Goal: Task Accomplishment & Management: Use online tool/utility

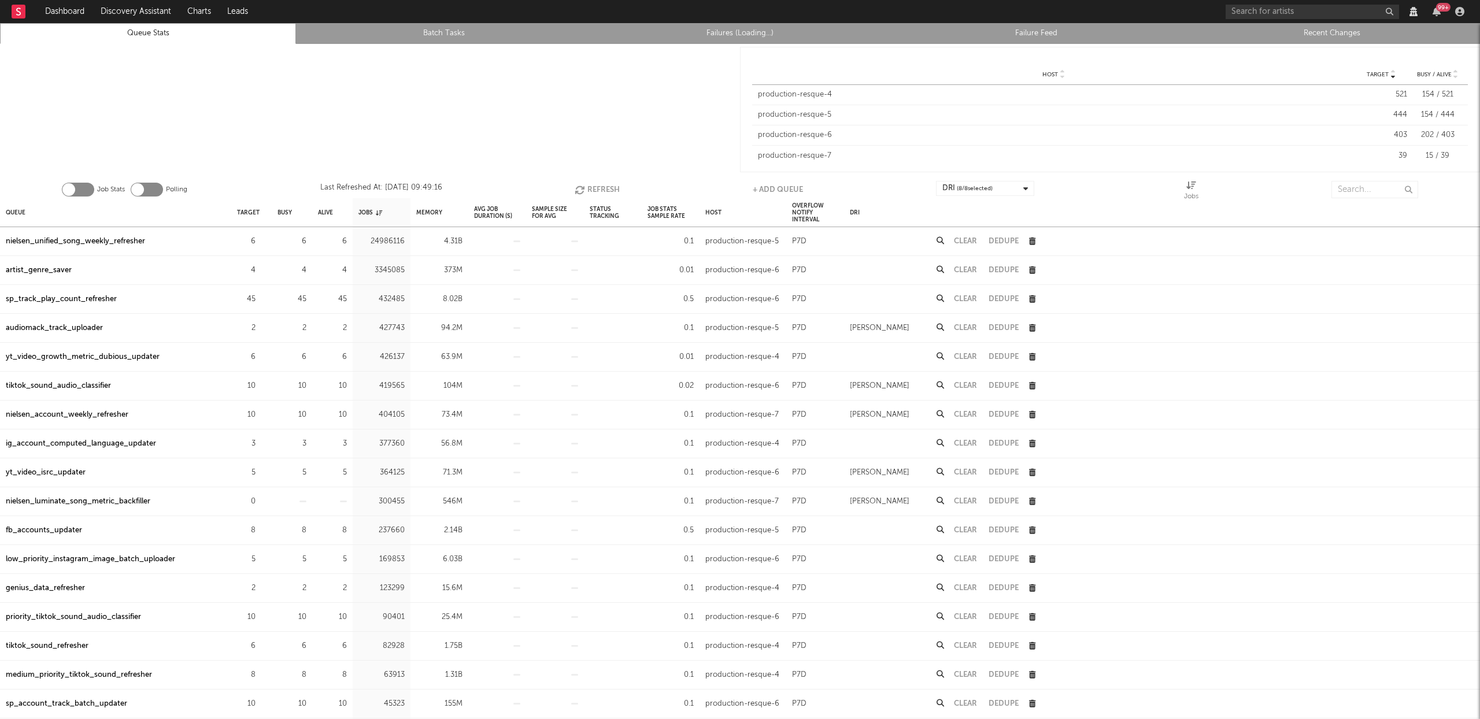
click at [752, 35] on link "Failures (Loading...)" at bounding box center [739, 34] width 283 height 14
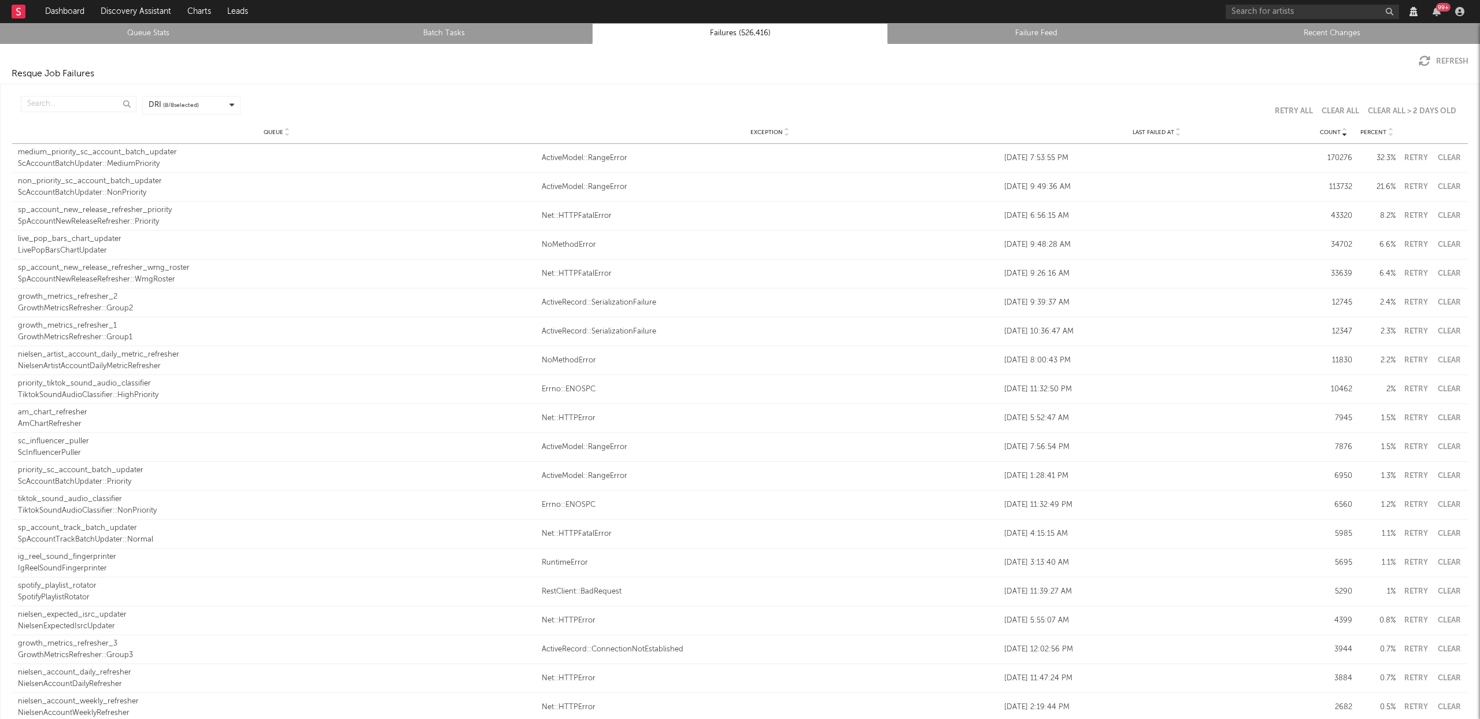
click at [1436, 183] on button "Clear" at bounding box center [1449, 187] width 26 height 8
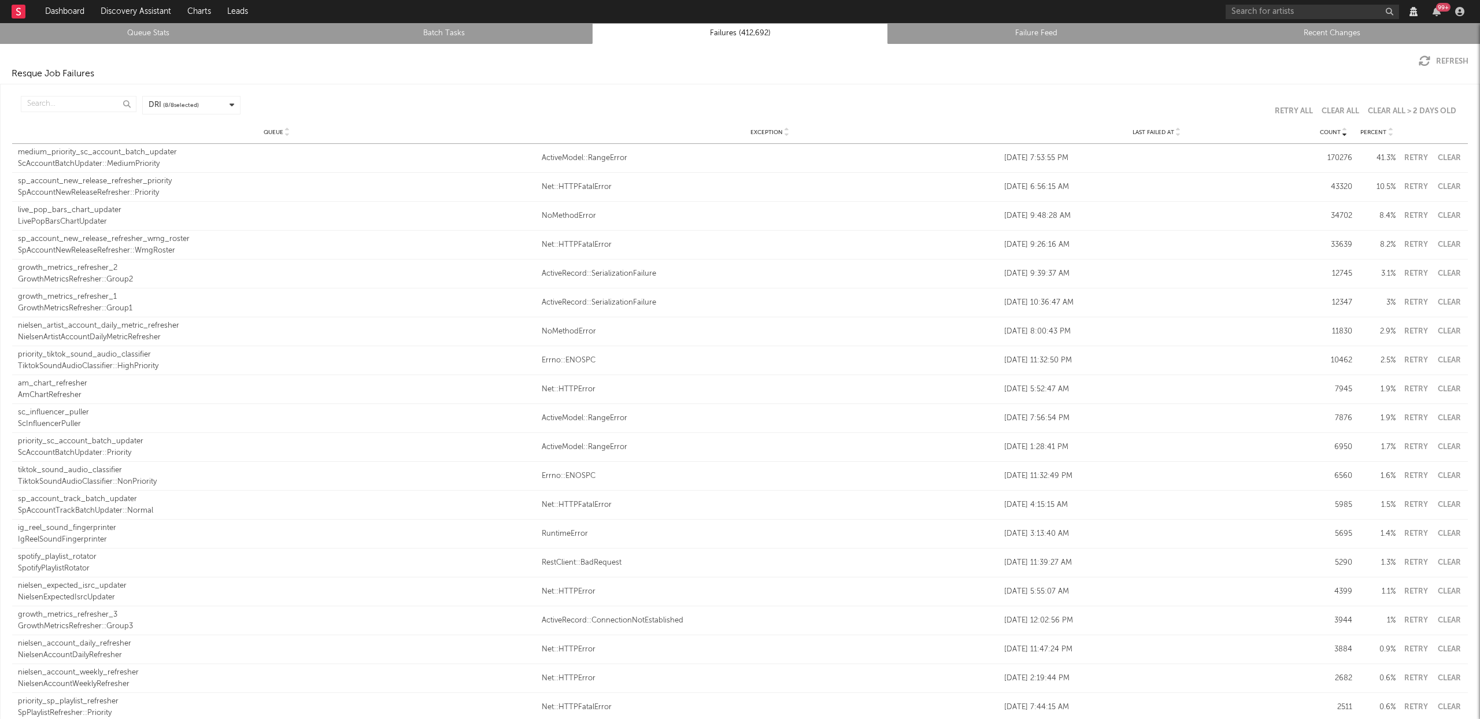
click at [1449, 156] on button "Clear" at bounding box center [1449, 158] width 26 height 8
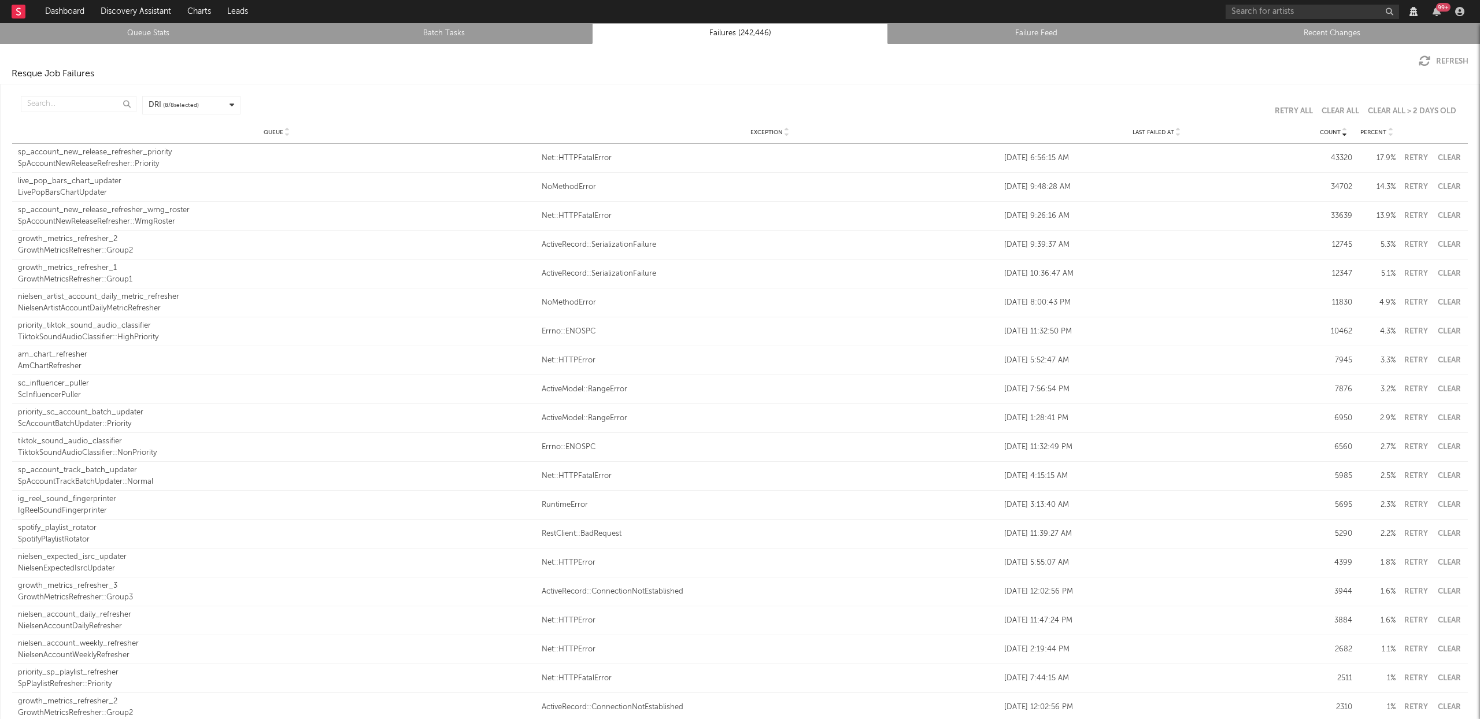
click at [122, 32] on link "Queue Stats" at bounding box center [147, 34] width 283 height 14
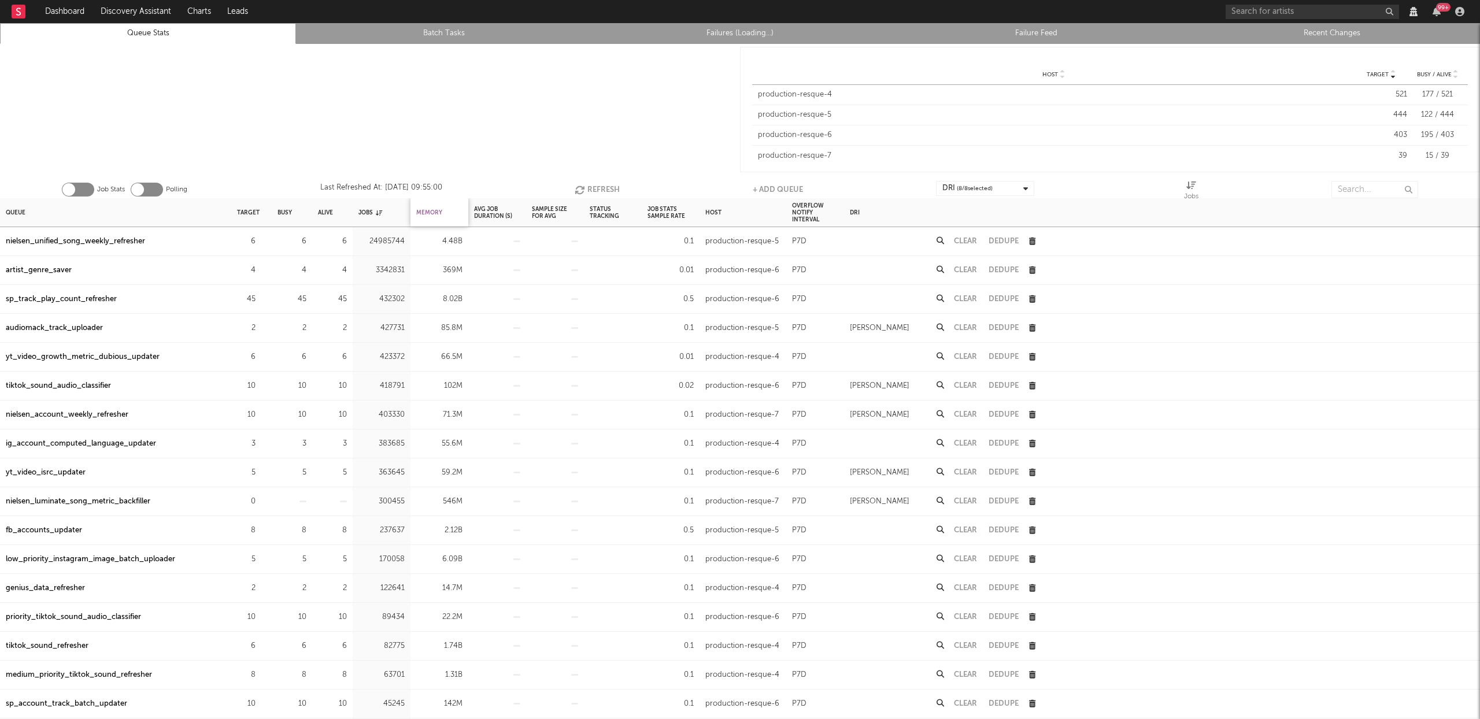
click at [420, 211] on div "Memory" at bounding box center [429, 212] width 26 height 25
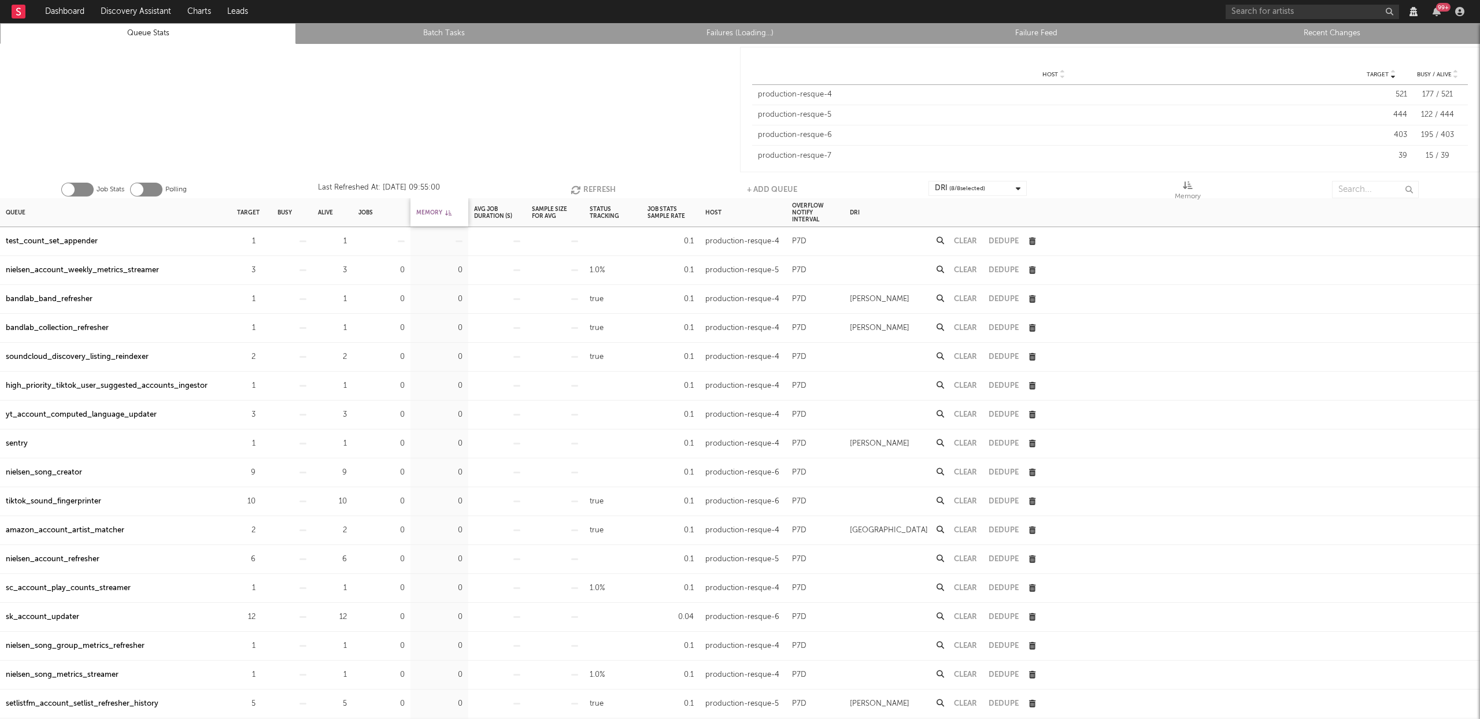
click at [420, 211] on div "Memory" at bounding box center [433, 212] width 35 height 25
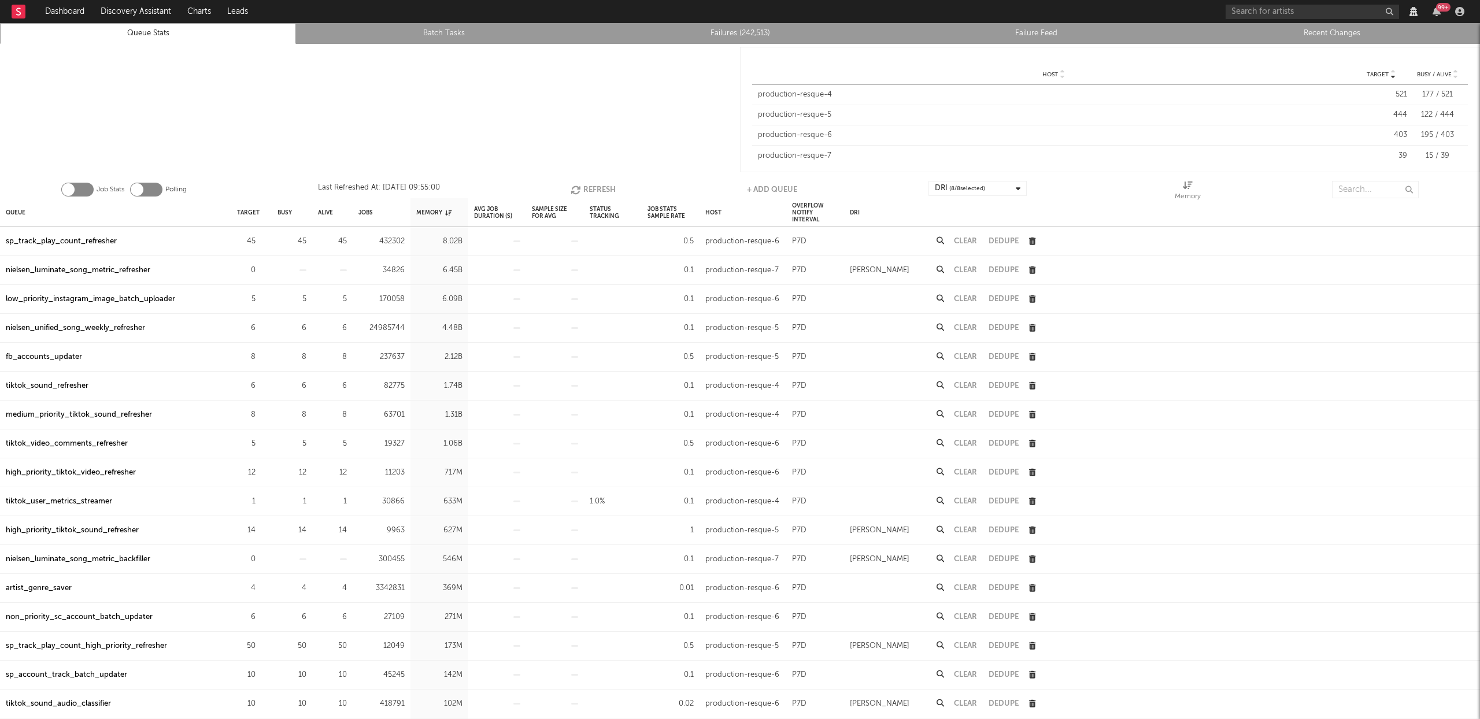
click at [122, 269] on div "nielsen_luminate_song_metric_refresher" at bounding box center [78, 271] width 145 height 14
click at [970, 269] on button "Clear" at bounding box center [965, 271] width 23 height 8
click at [971, 268] on button "Clear" at bounding box center [965, 271] width 23 height 8
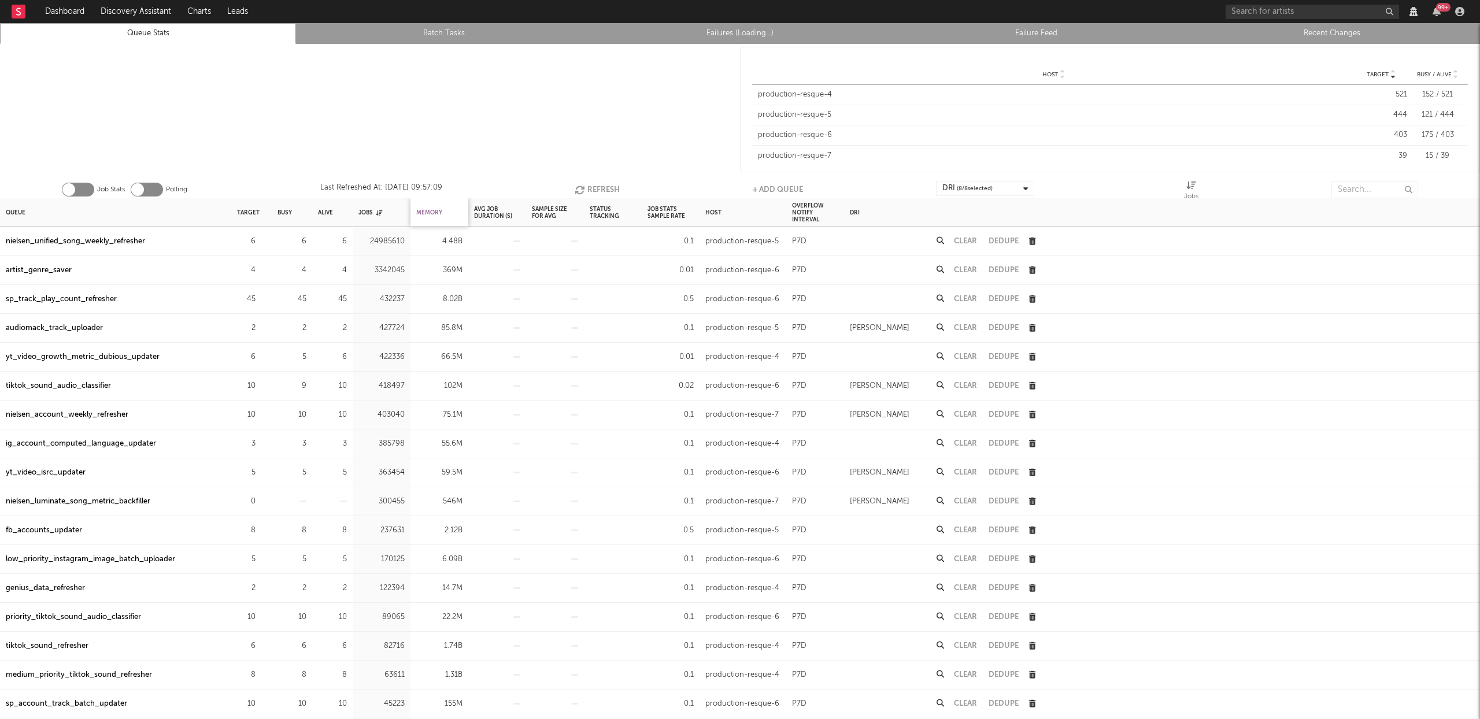
click at [436, 208] on div "Memory" at bounding box center [429, 212] width 26 height 25
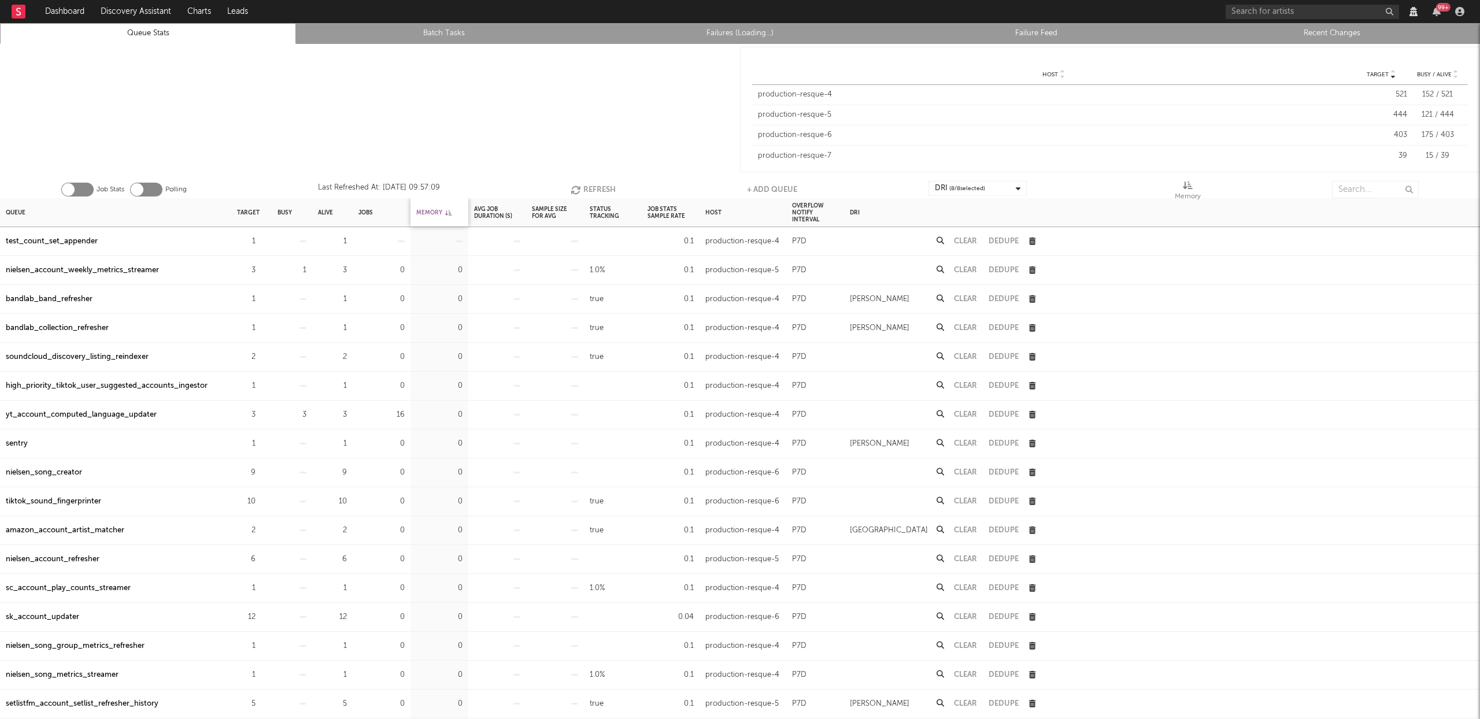
click at [436, 208] on div "Memory" at bounding box center [433, 212] width 35 height 25
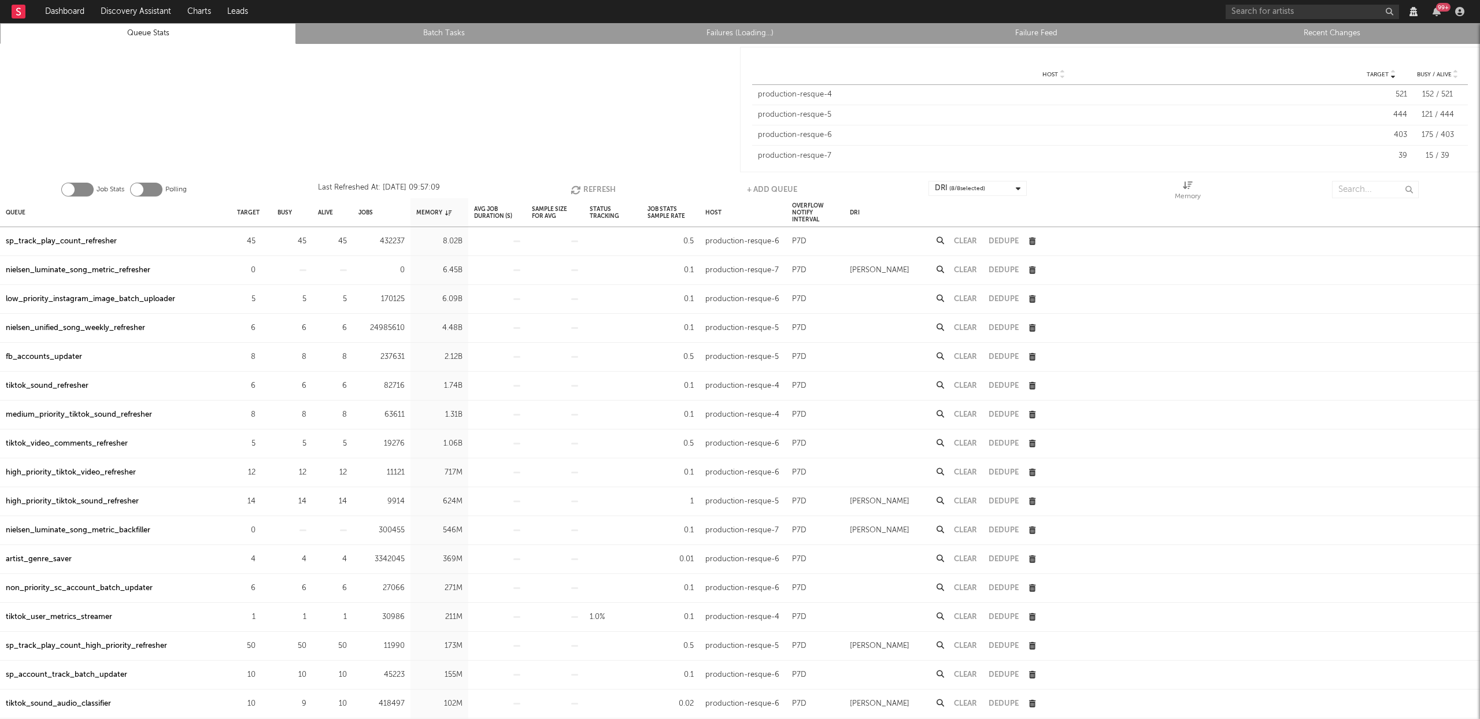
click at [109, 273] on div "nielsen_luminate_song_metric_refresher" at bounding box center [78, 271] width 145 height 14
click at [72, 240] on div "sp_track_play_count_refresher" at bounding box center [61, 242] width 111 height 14
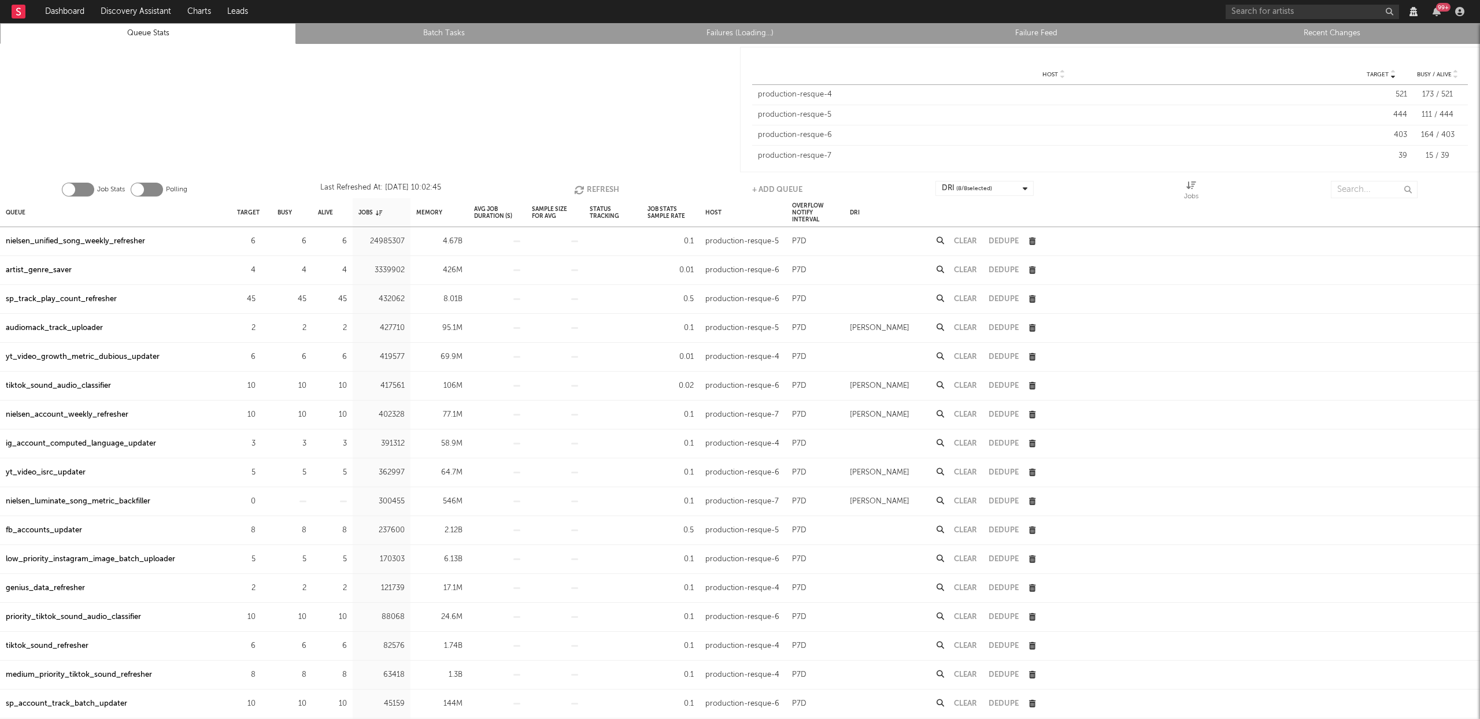
click at [1323, 32] on link "Recent Changes" at bounding box center [1331, 34] width 283 height 14
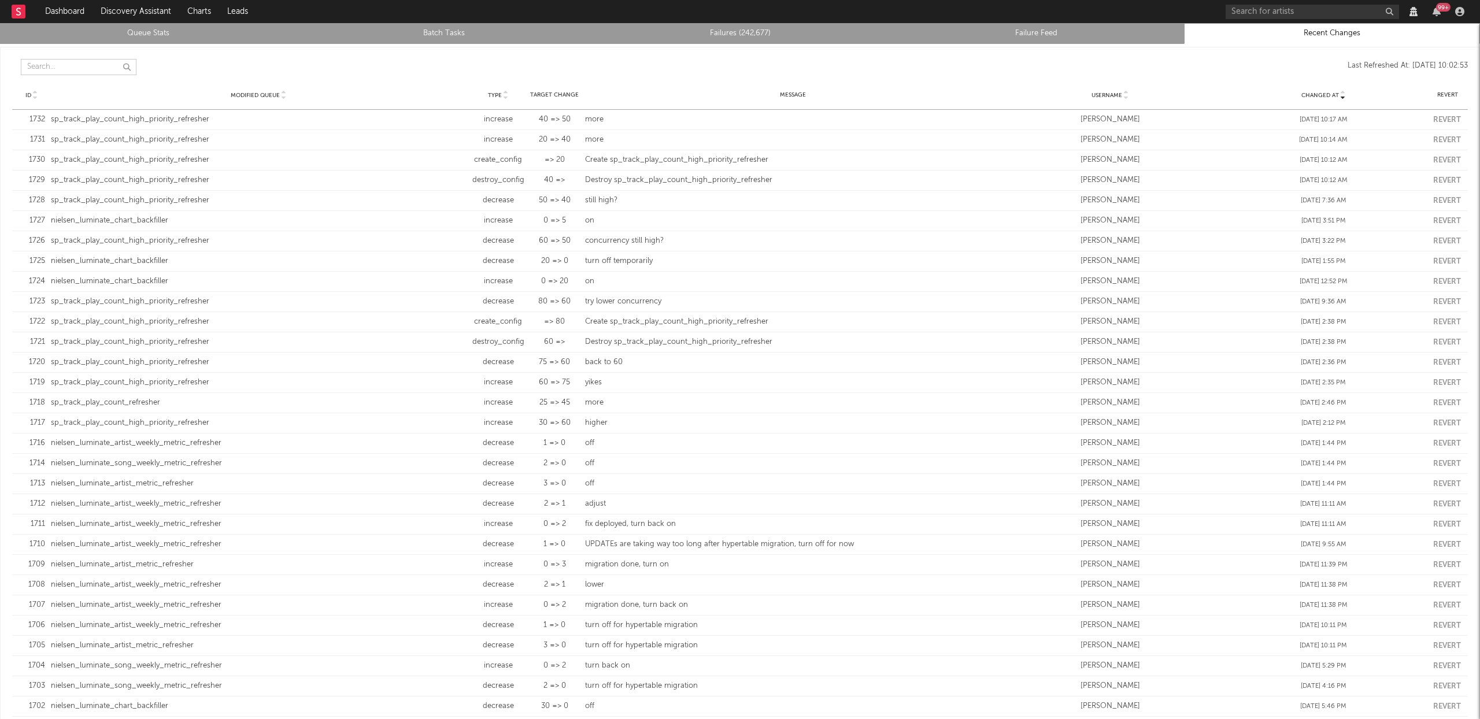
click at [84, 64] on input "text" at bounding box center [79, 67] width 116 height 16
click at [136, 32] on link "Queue Stats" at bounding box center [147, 34] width 283 height 14
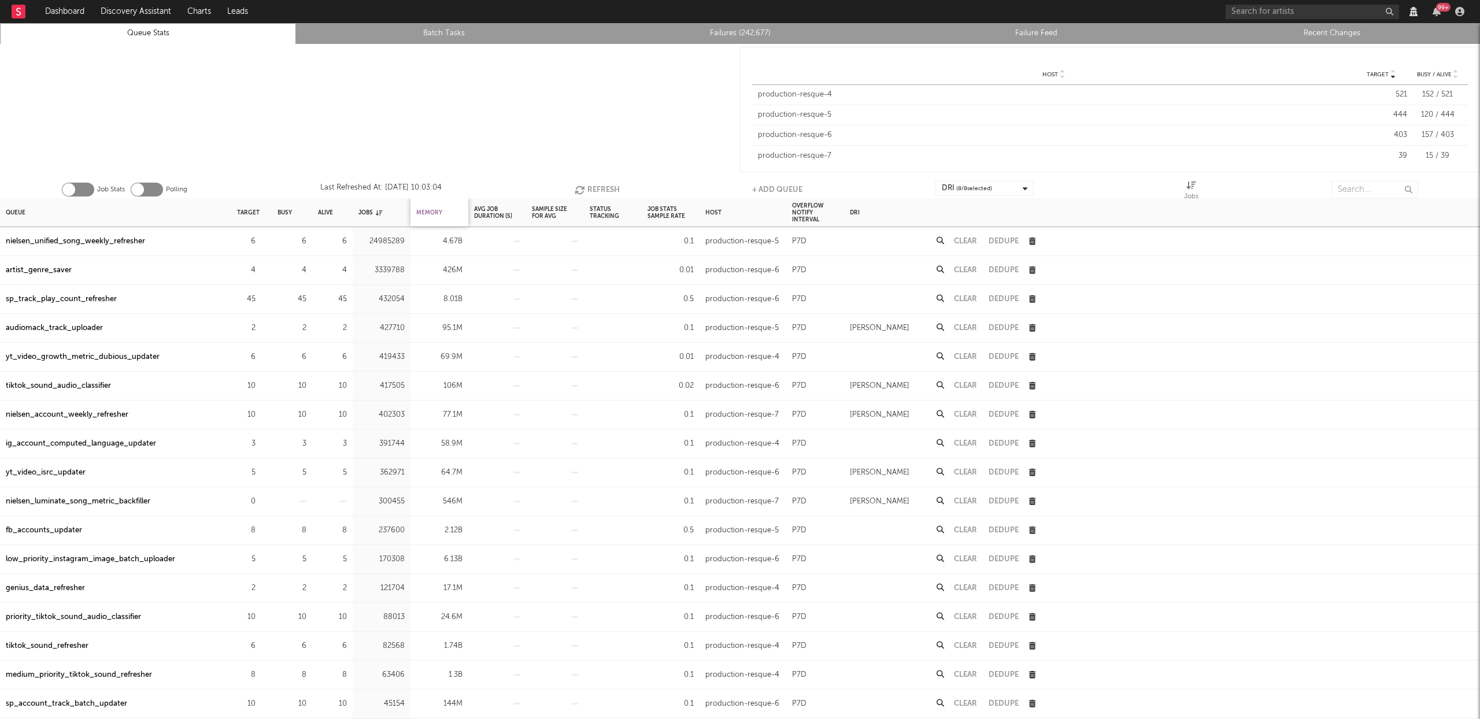
click at [434, 211] on div "Memory" at bounding box center [429, 212] width 26 height 25
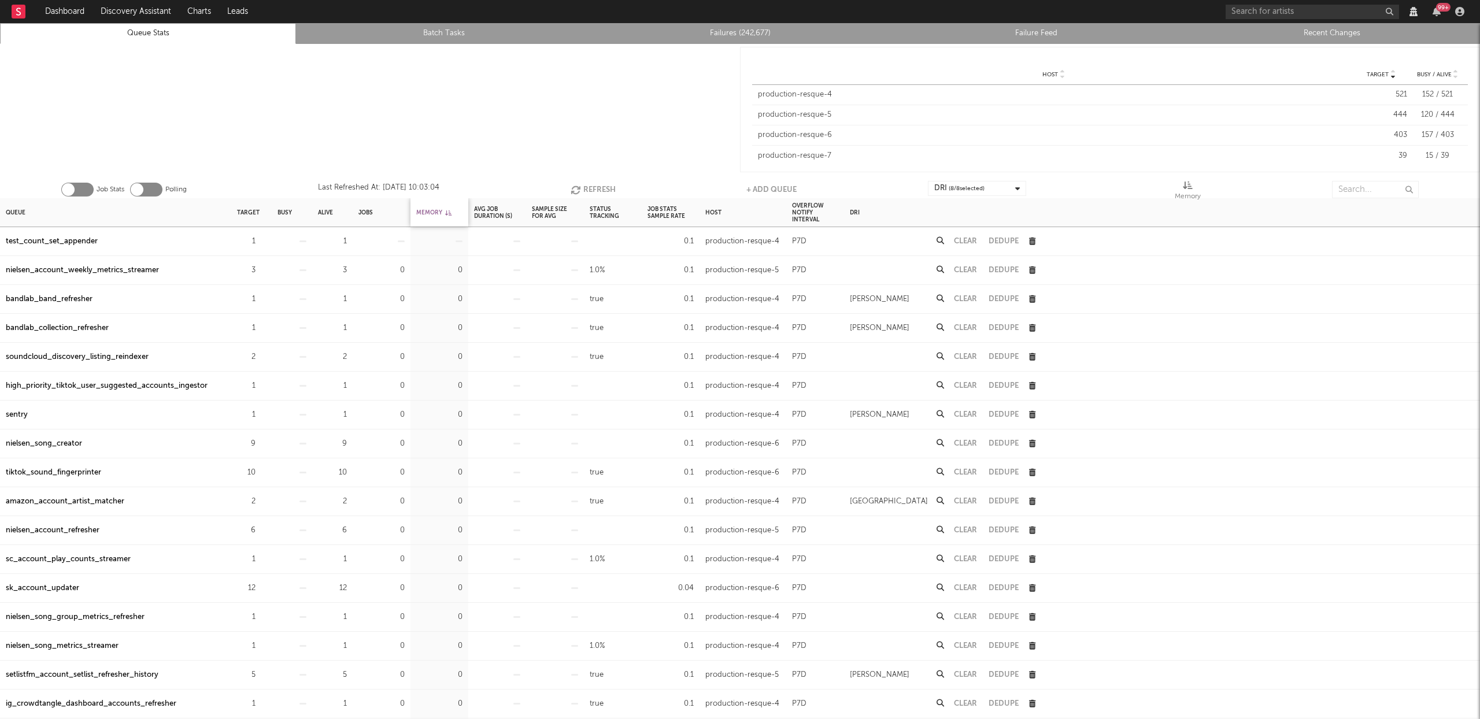
click at [434, 211] on div "Memory" at bounding box center [433, 212] width 35 height 25
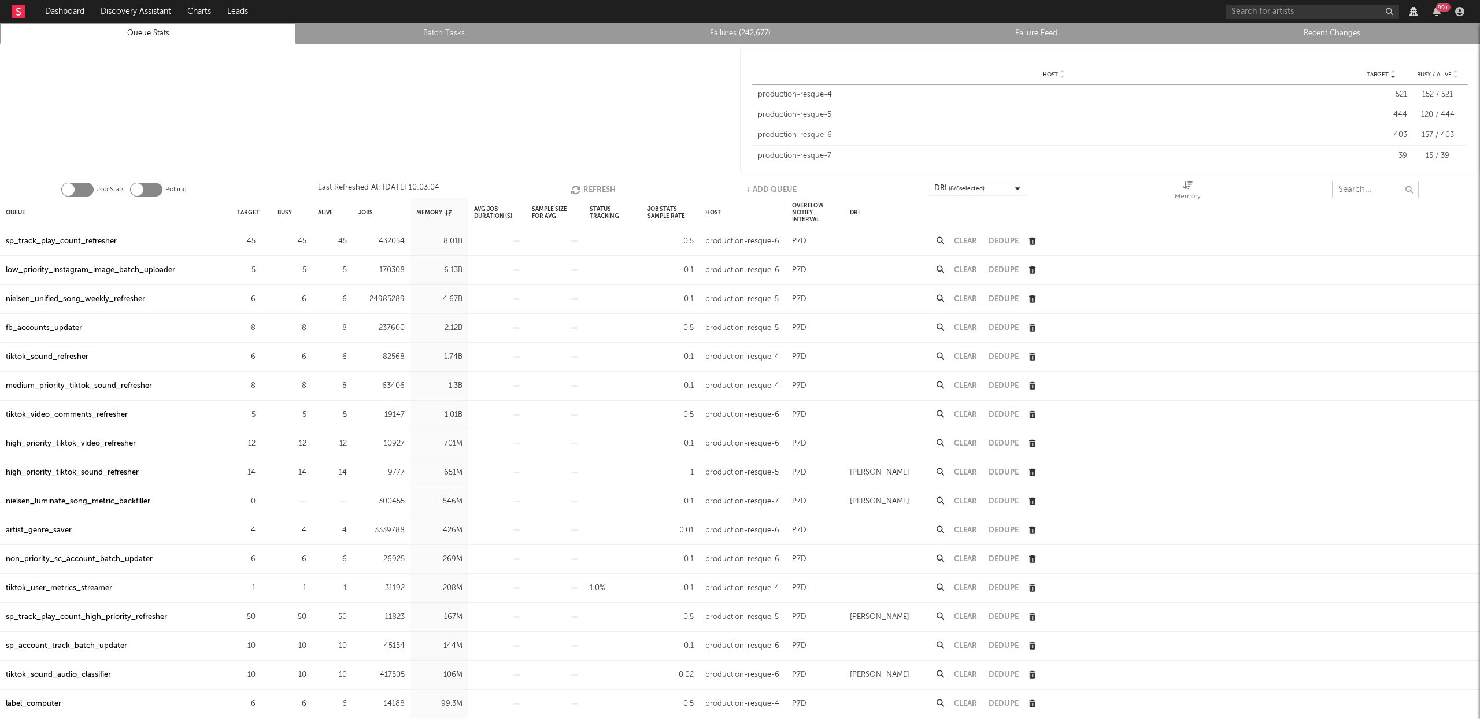
click at [1363, 193] on input "text" at bounding box center [1375, 189] width 87 height 17
paste input "resque_queue_clearer"
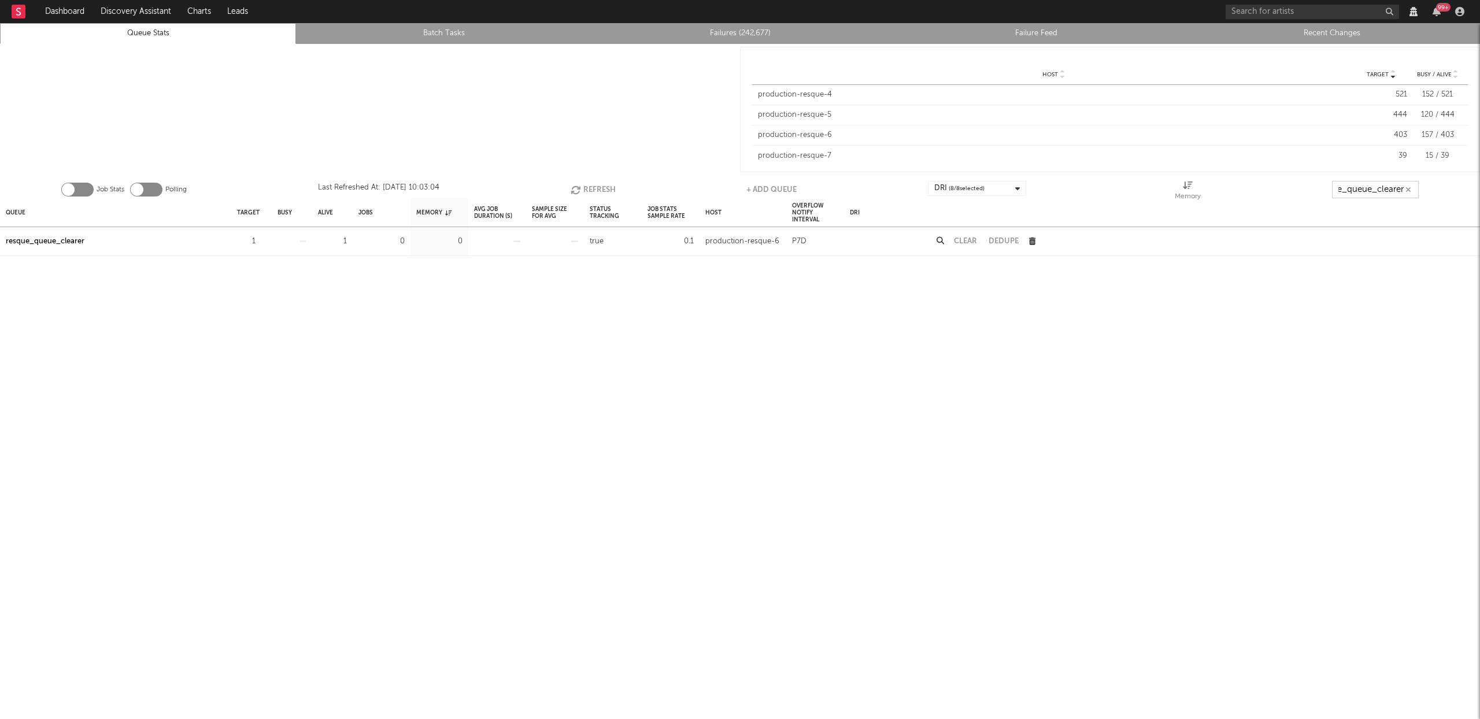
type input "resque_queue_clearer"
click at [81, 243] on div "resque_queue_clearer" at bounding box center [45, 242] width 79 height 14
click at [1411, 190] on button "button" at bounding box center [1408, 189] width 9 height 11
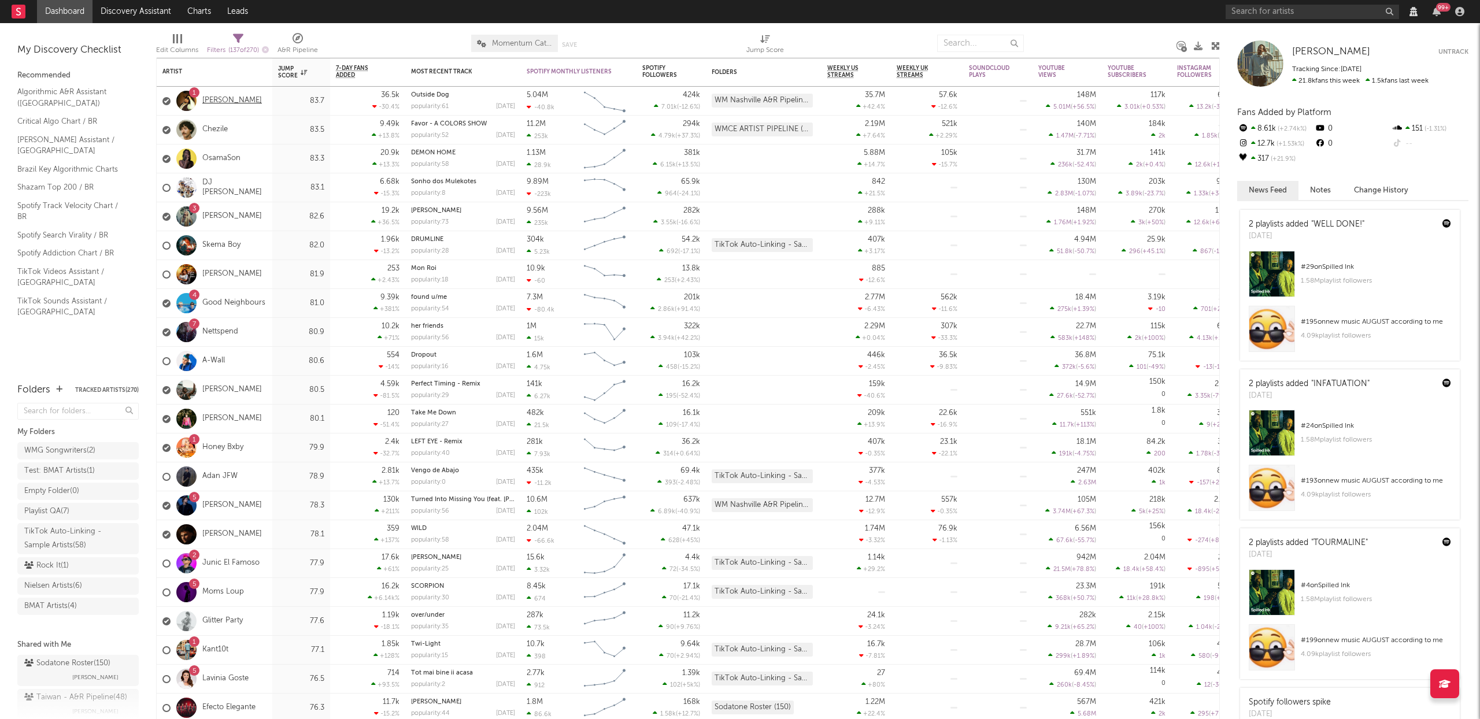
click at [227, 97] on link "Gavin Adcock" at bounding box center [232, 101] width 60 height 10
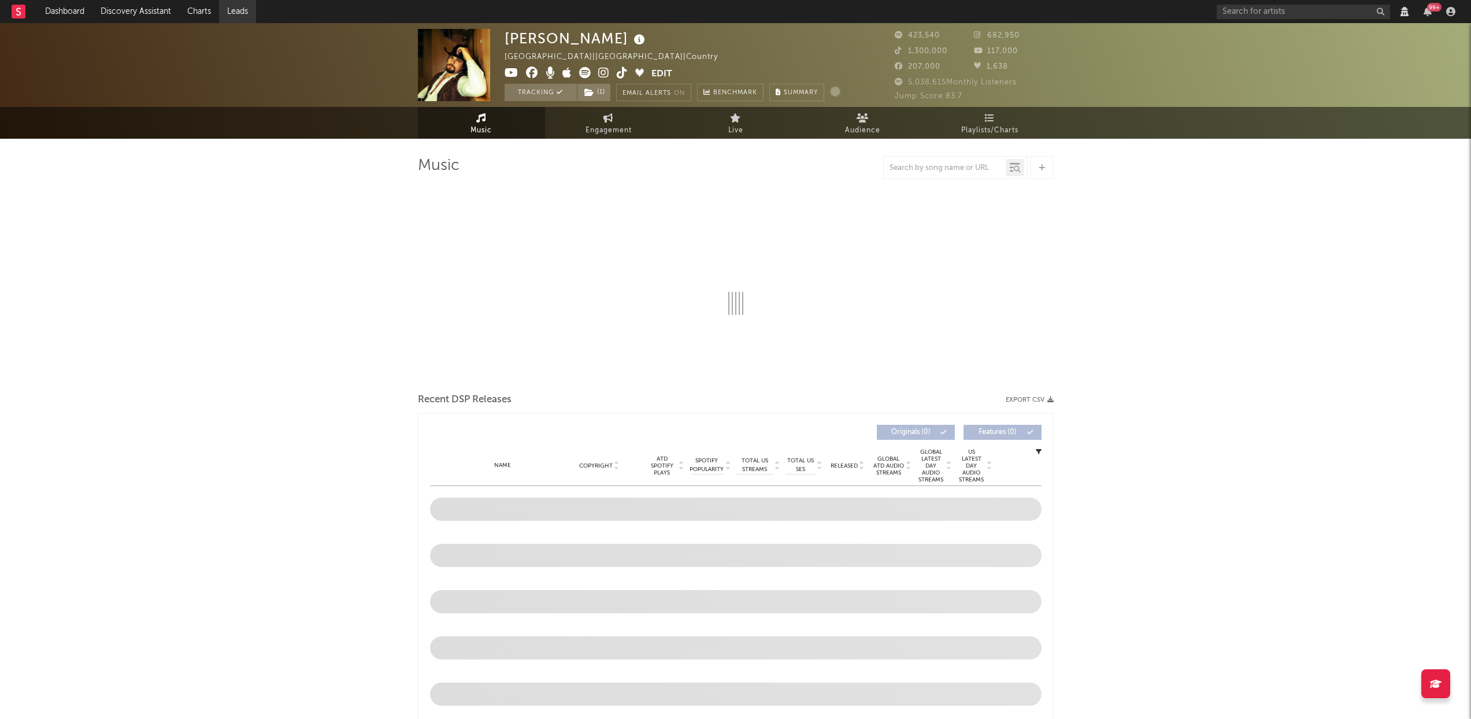
select select "View all"
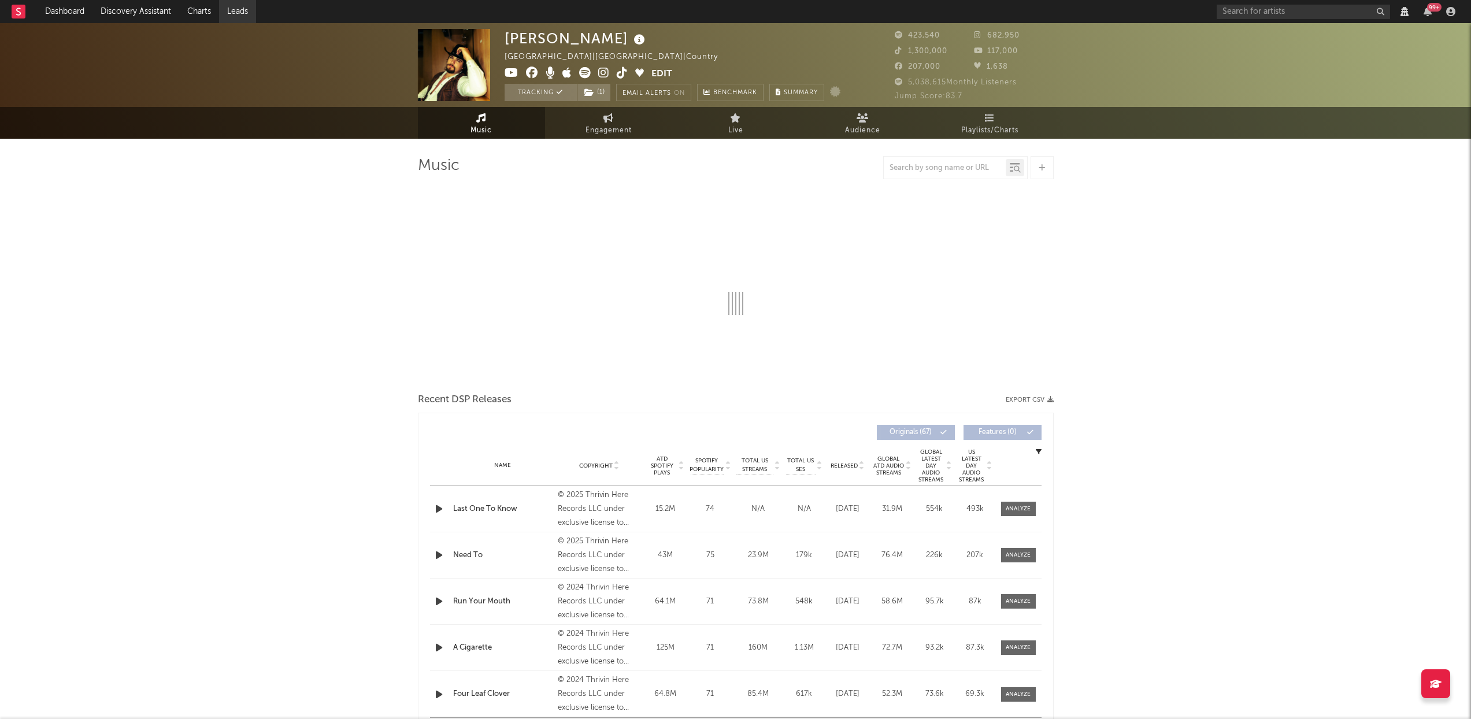
select select "6m"
select select "View all"
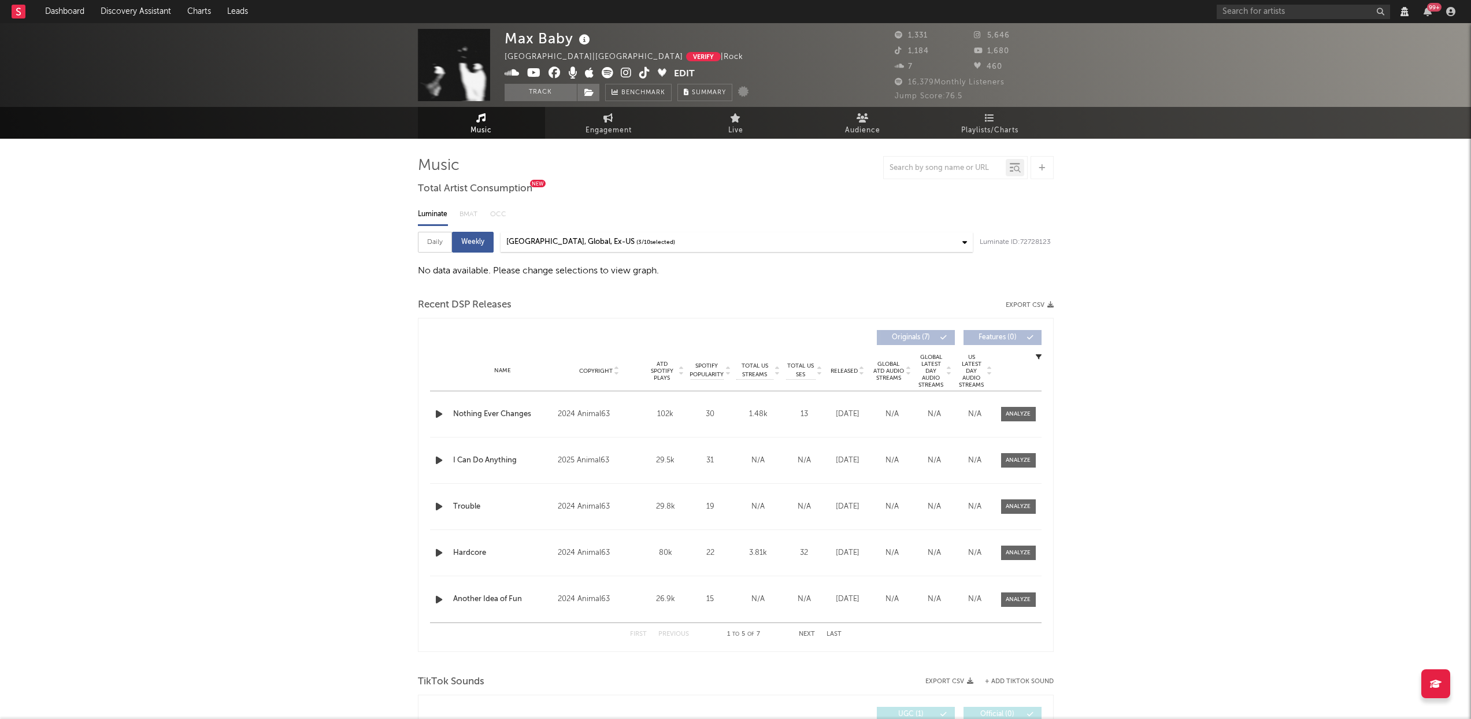
select select "View all"
click at [661, 71] on icon at bounding box center [662, 72] width 9 height 9
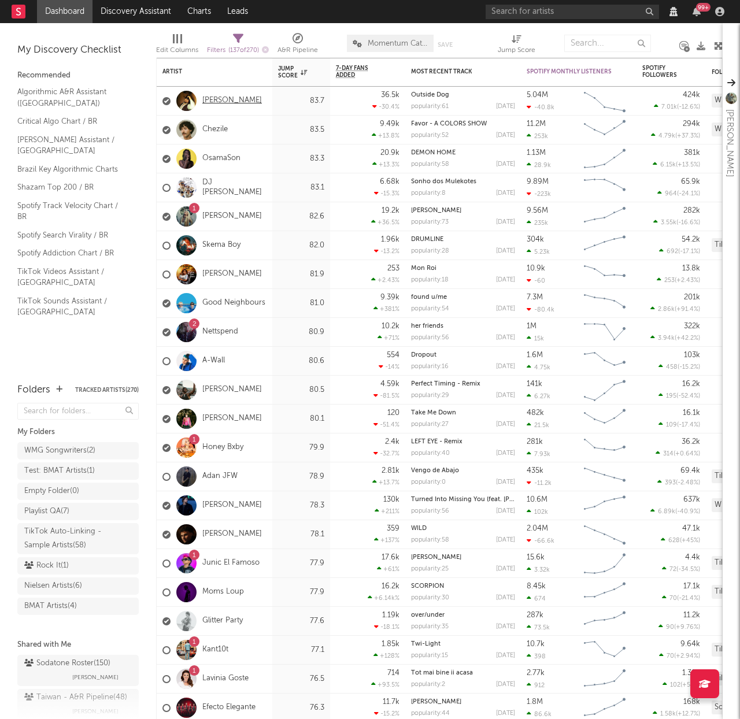
click at [231, 102] on link "Gavin Adcock" at bounding box center [232, 101] width 60 height 10
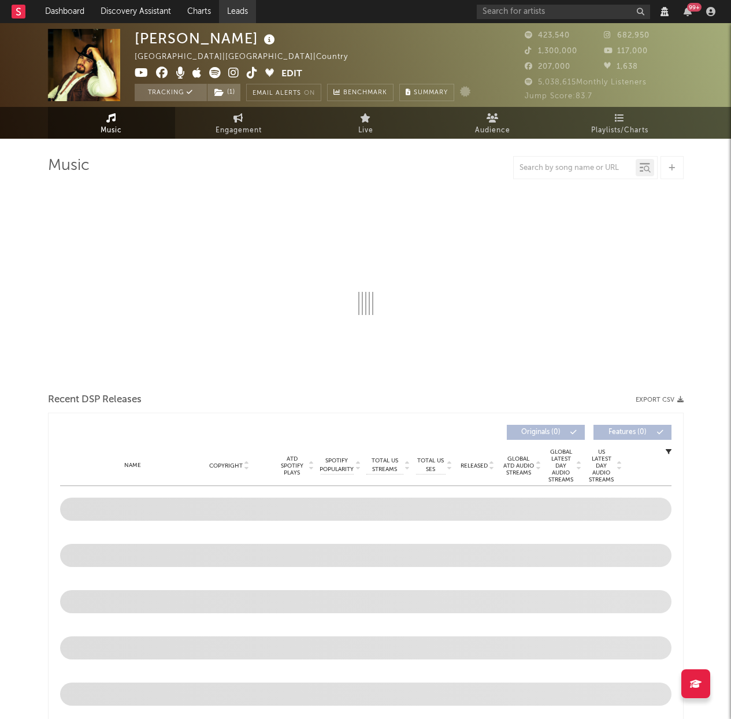
select select "View all"
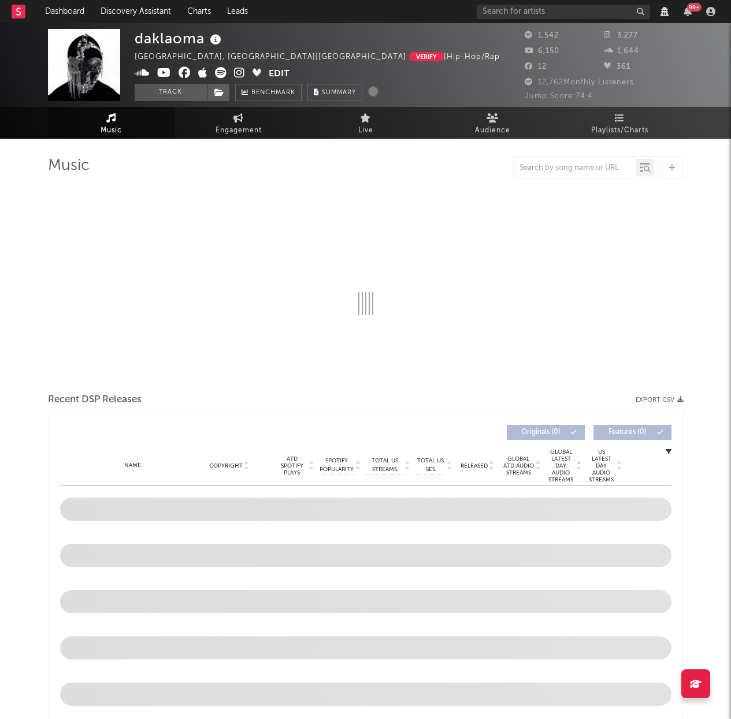
select select "View all"
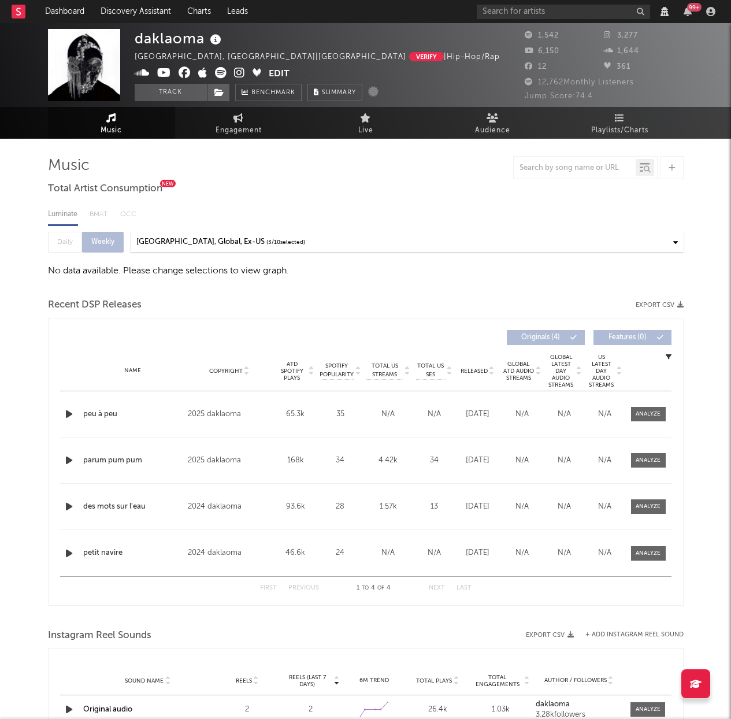
click at [257, 74] on icon at bounding box center [257, 72] width 9 height 9
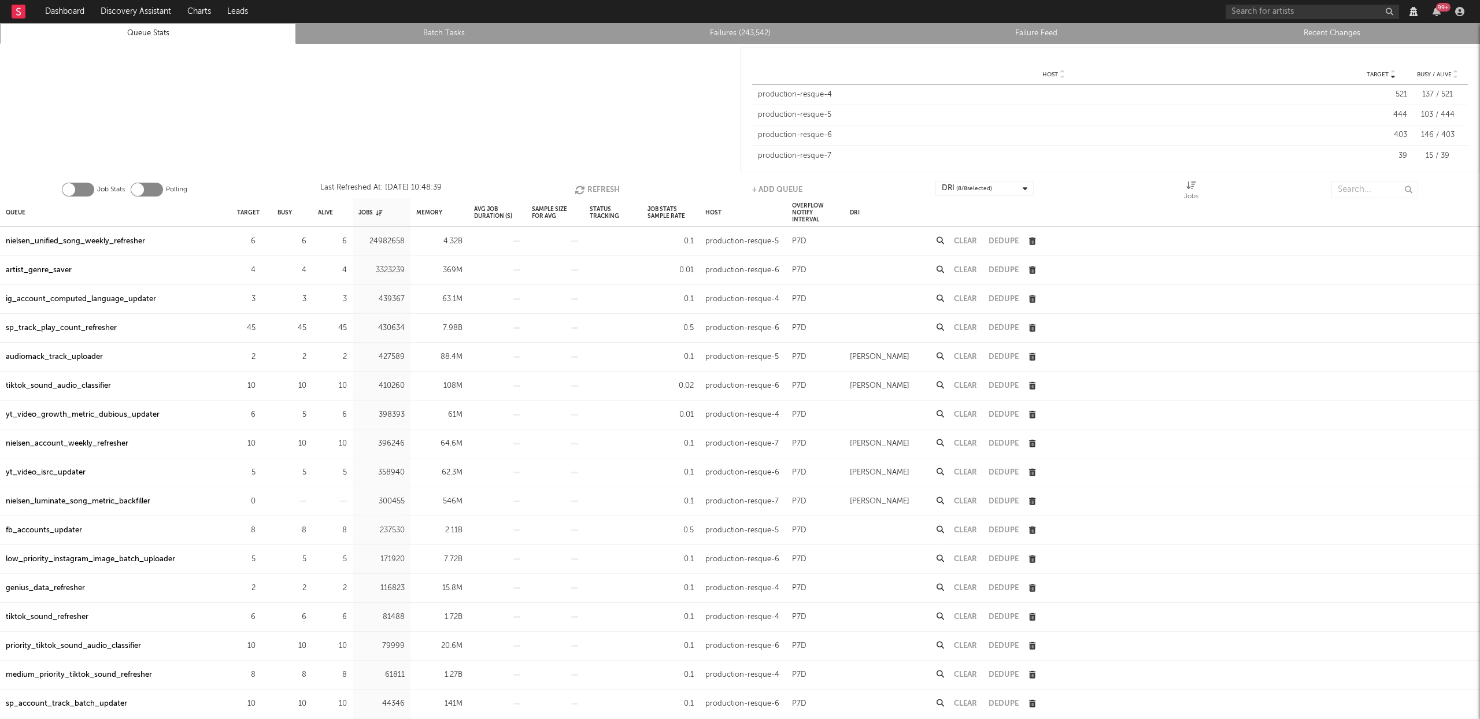
click at [70, 244] on div "nielsen_unified_song_weekly_refresher" at bounding box center [75, 242] width 139 height 14
click at [1357, 197] on input "text" at bounding box center [1374, 189] width 87 height 17
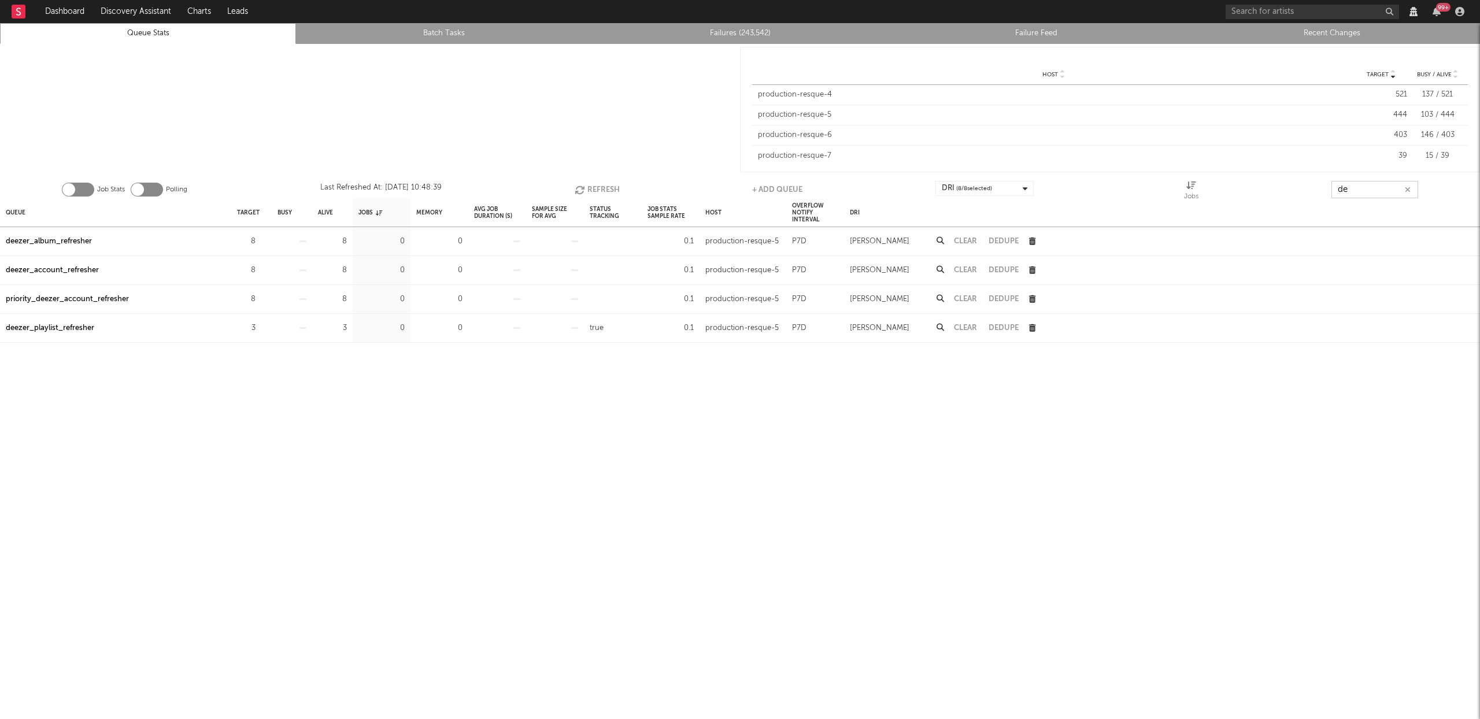
type input "d"
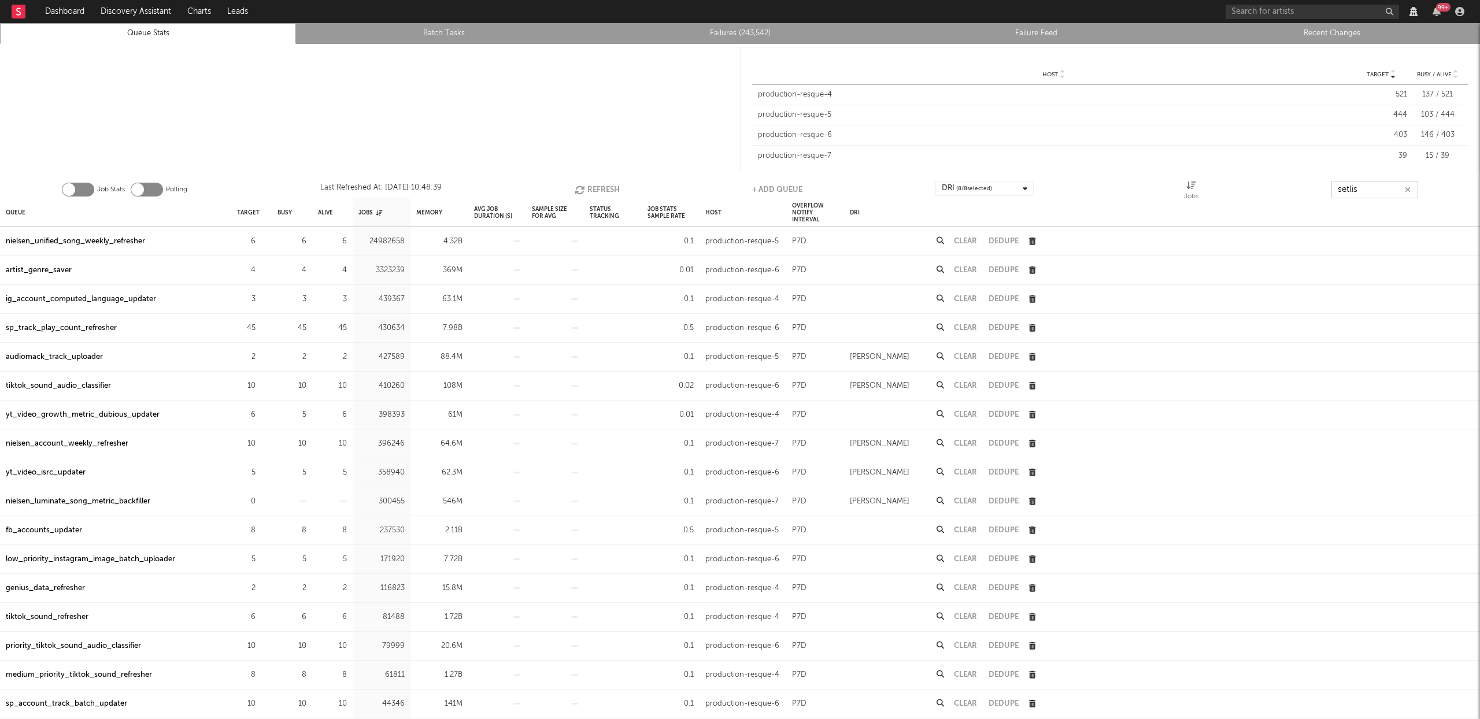
type input "setlist"
type input "deez"
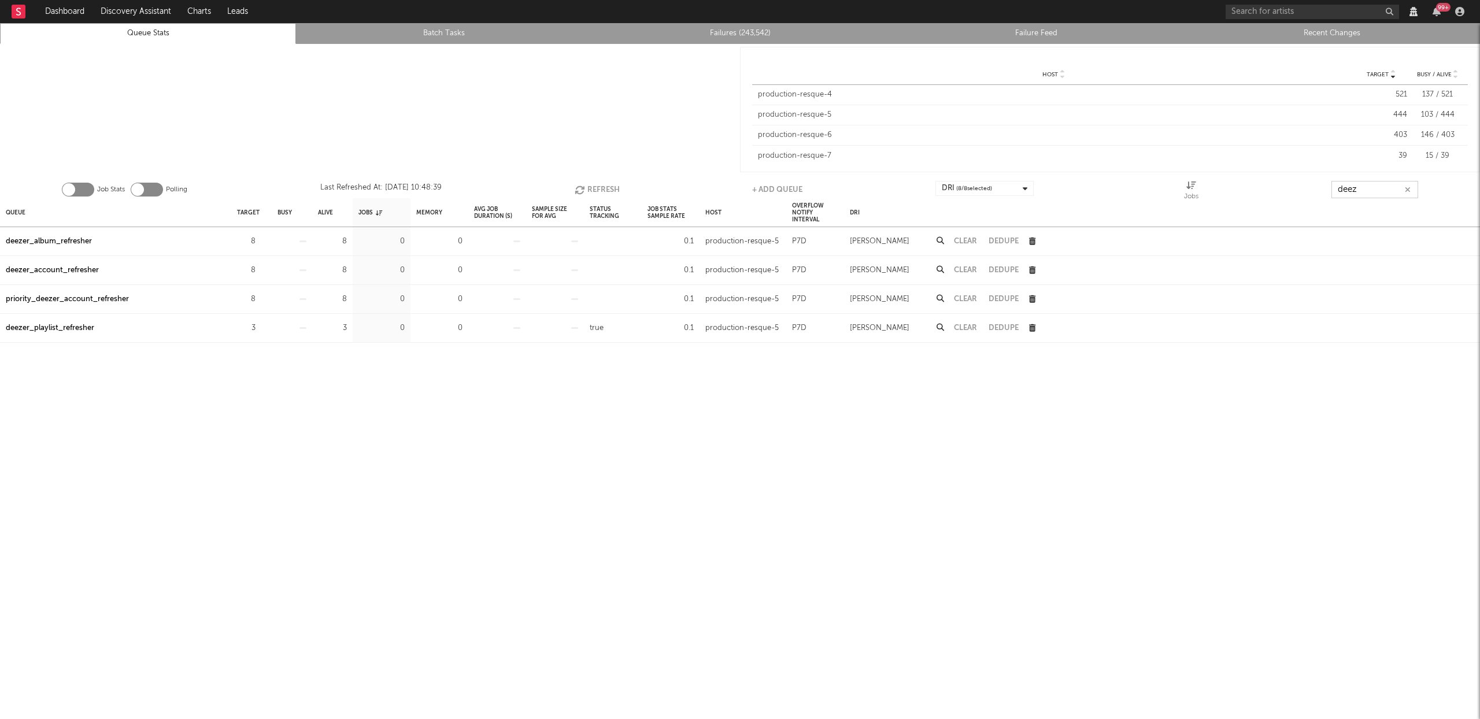
click at [1406, 188] on icon "button" at bounding box center [1408, 190] width 6 height 8
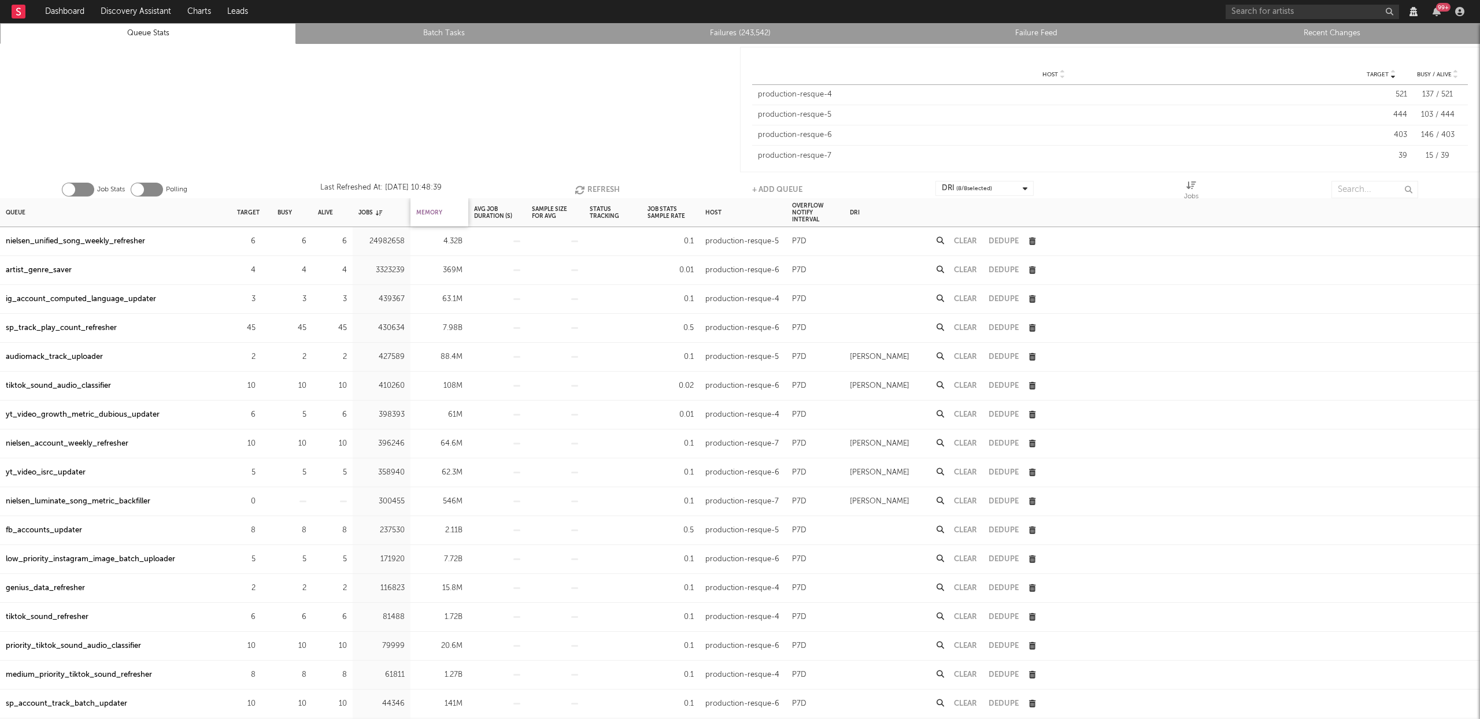
click at [432, 209] on div "Memory" at bounding box center [429, 212] width 26 height 25
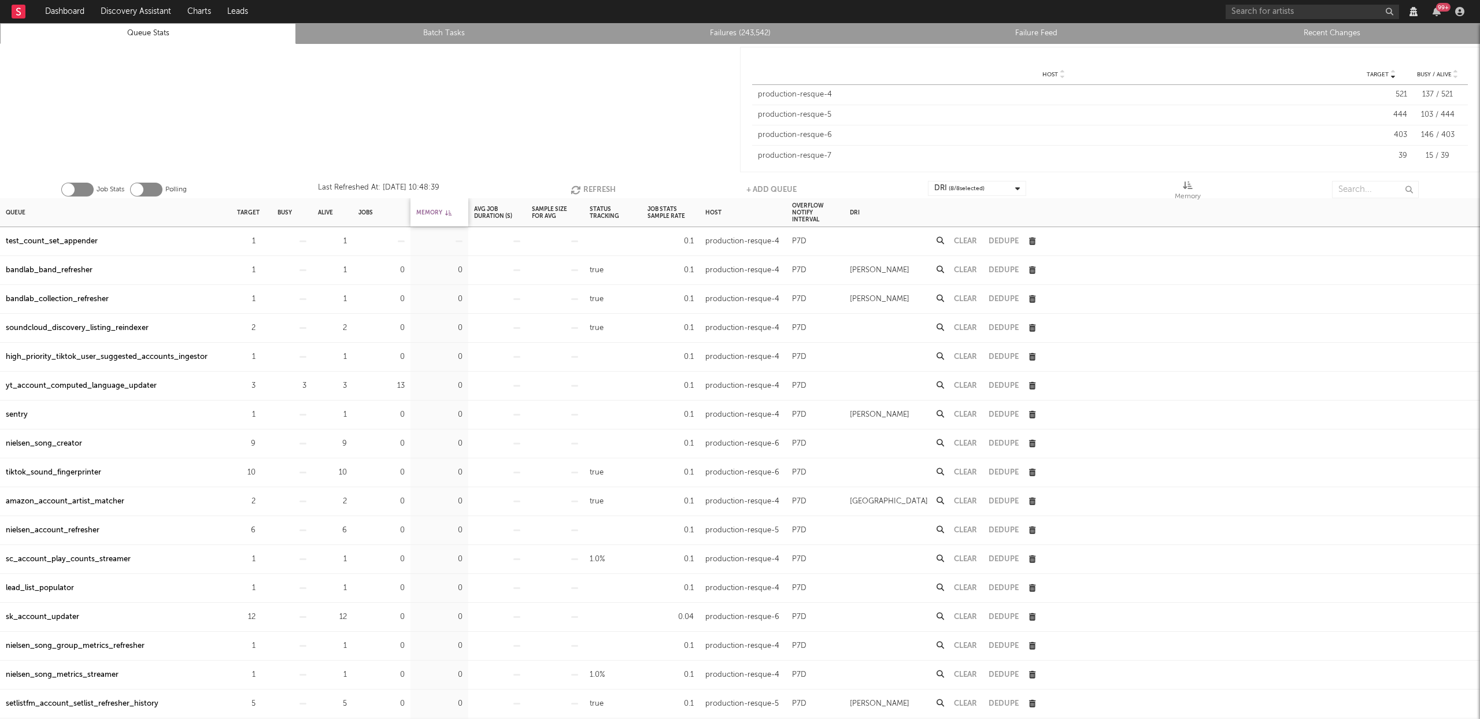
click at [432, 209] on div "Memory" at bounding box center [433, 212] width 35 height 25
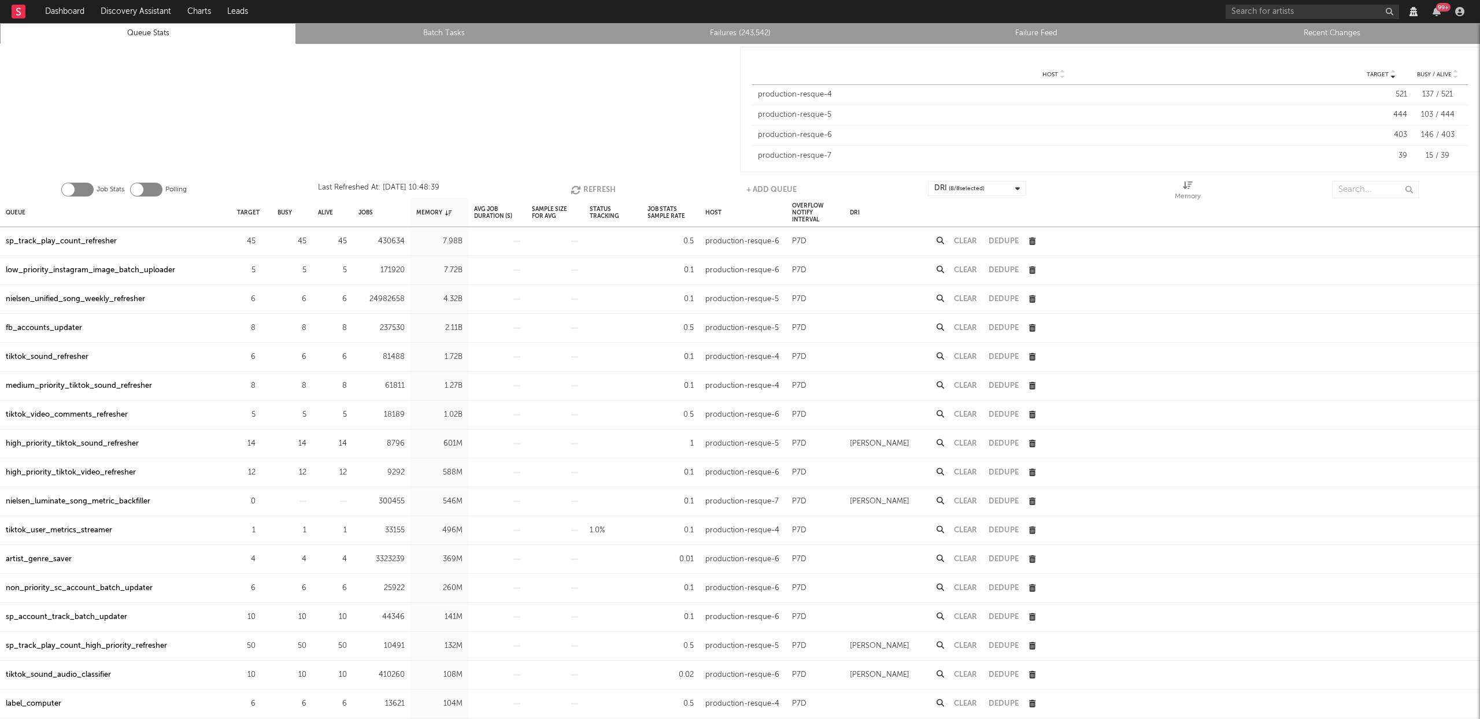
click at [1346, 39] on link "Recent Changes" at bounding box center [1331, 34] width 283 height 14
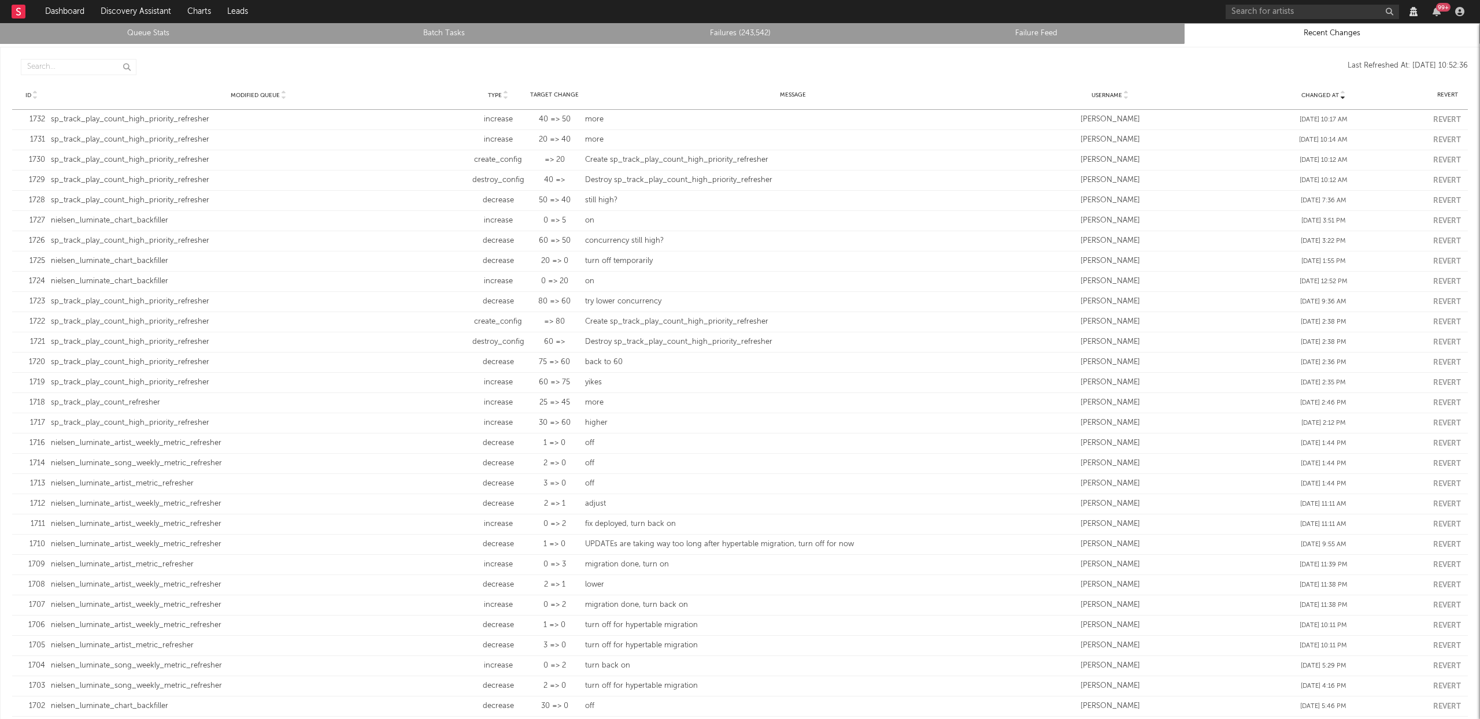
click at [108, 29] on link "Queue Stats" at bounding box center [147, 34] width 283 height 14
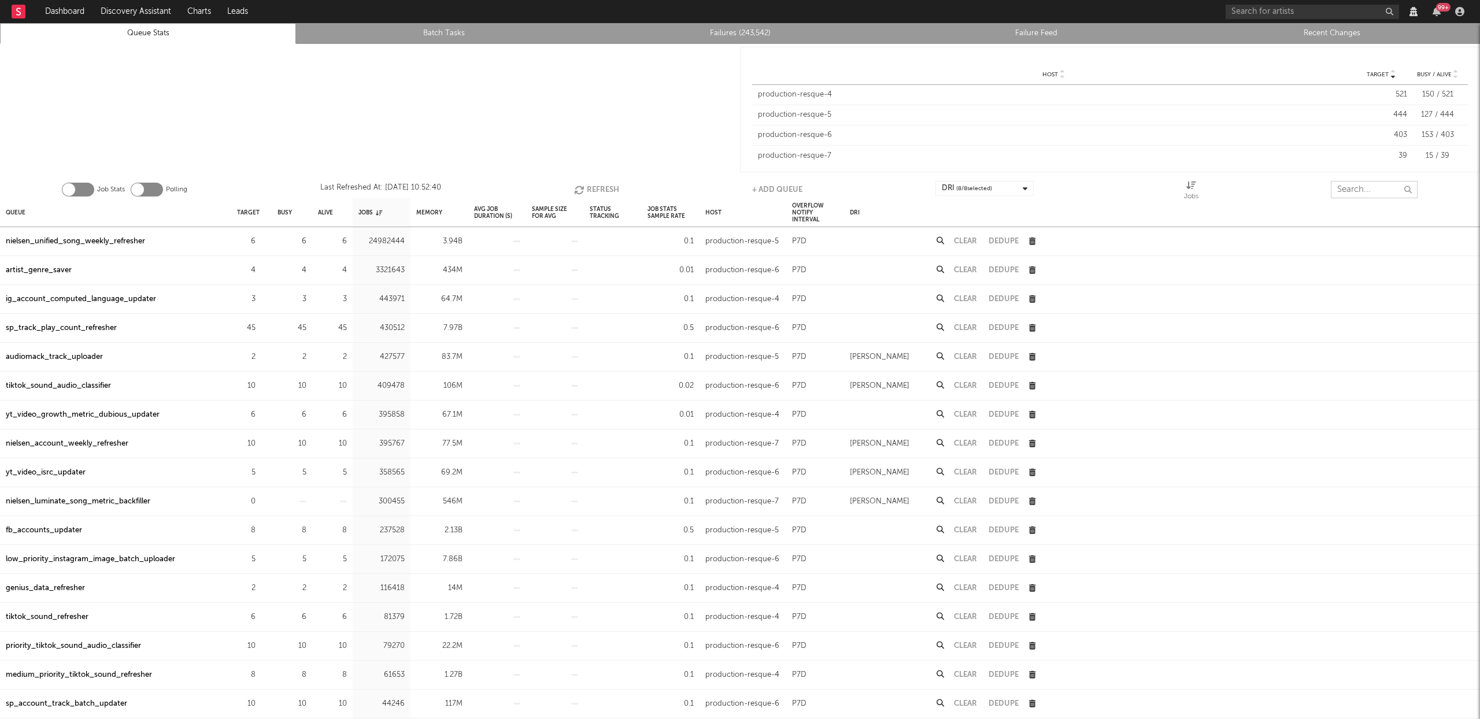
click at [1359, 194] on input "text" at bounding box center [1374, 189] width 87 height 17
drag, startPoint x: 96, startPoint y: 243, endPoint x: 847, endPoint y: 98, distance: 765.3
click at [96, 242] on div "nielsen_unified_song_weekly_refresher" at bounding box center [75, 242] width 139 height 14
click at [438, 210] on div "Memory" at bounding box center [429, 212] width 26 height 25
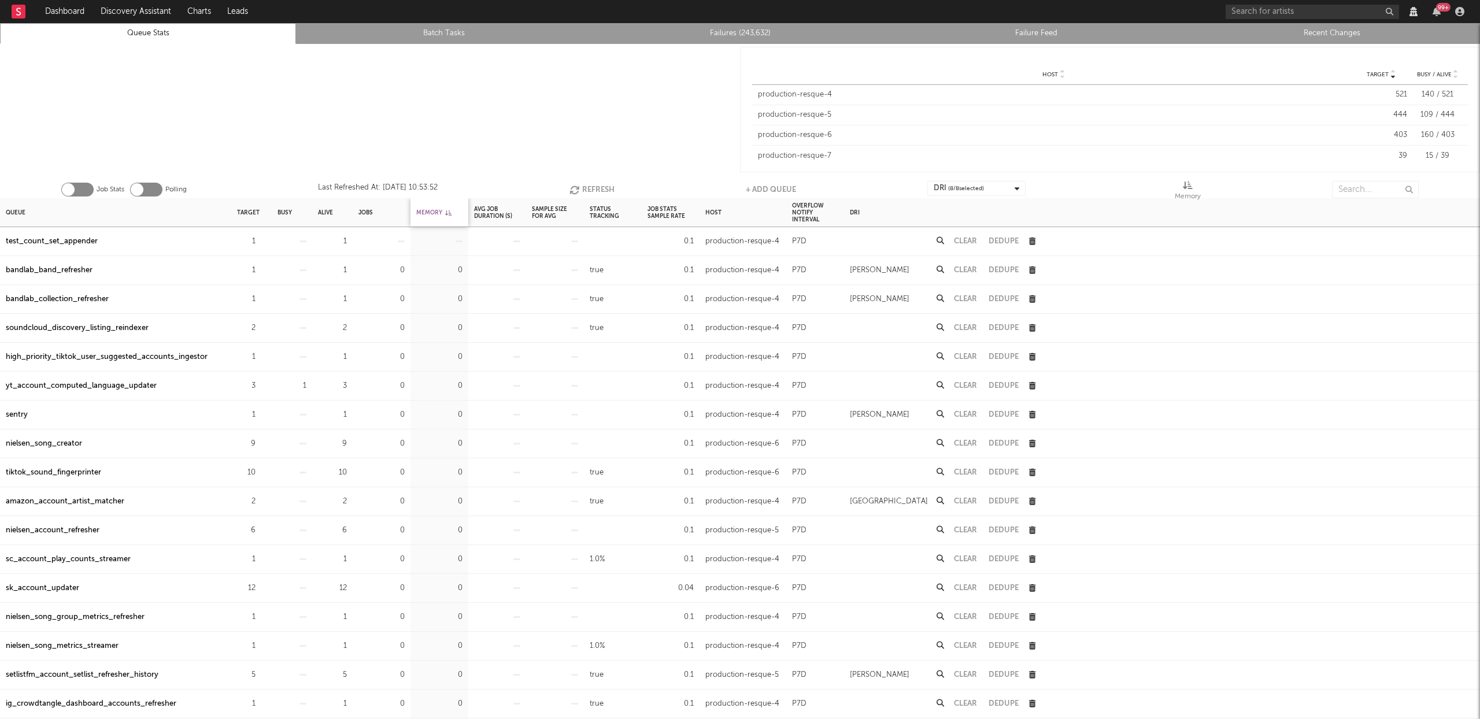
click at [435, 210] on div "Memory" at bounding box center [433, 212] width 35 height 25
